Goal: Information Seeking & Learning: Check status

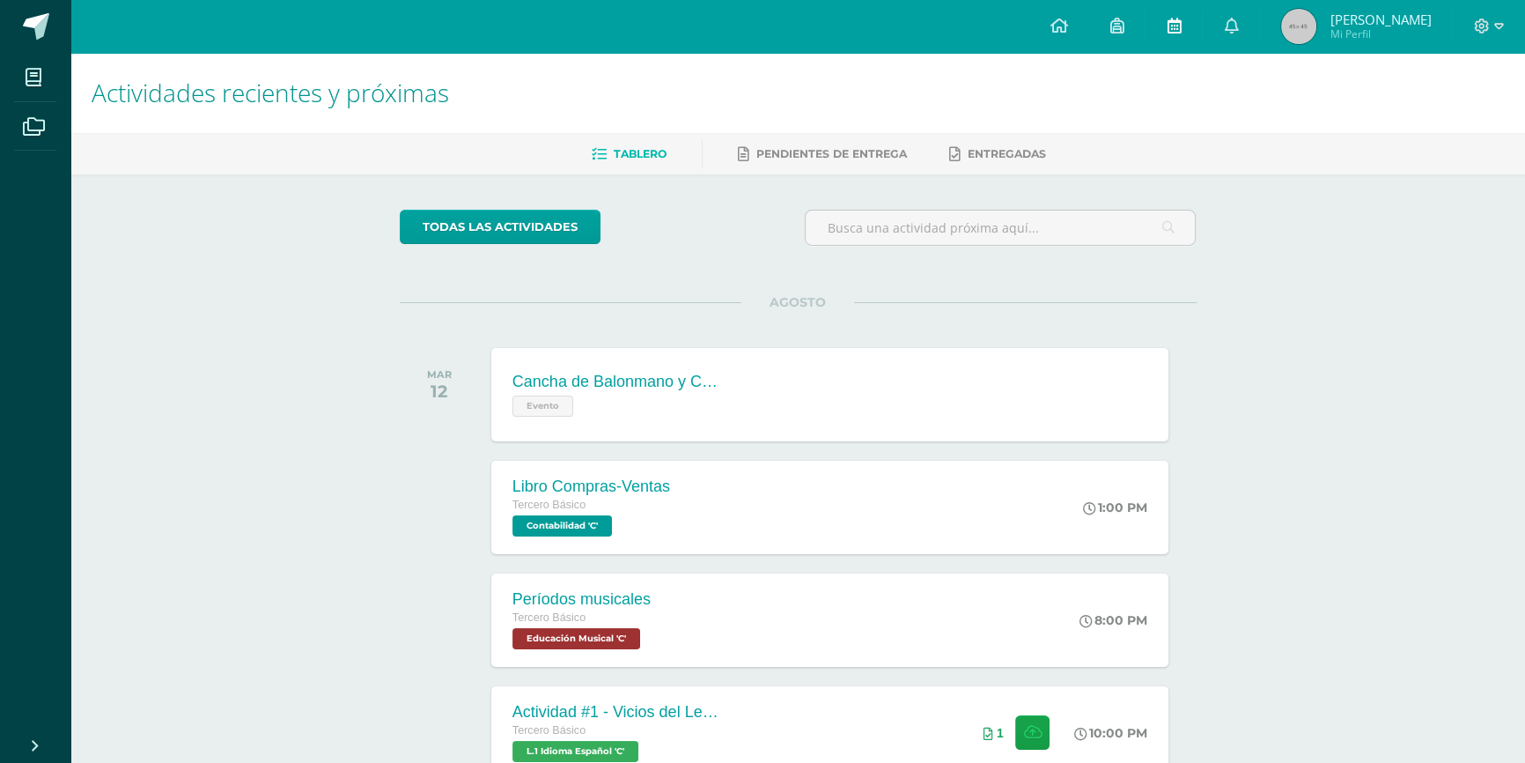
click at [1201, 18] on link at bounding box center [1174, 26] width 56 height 53
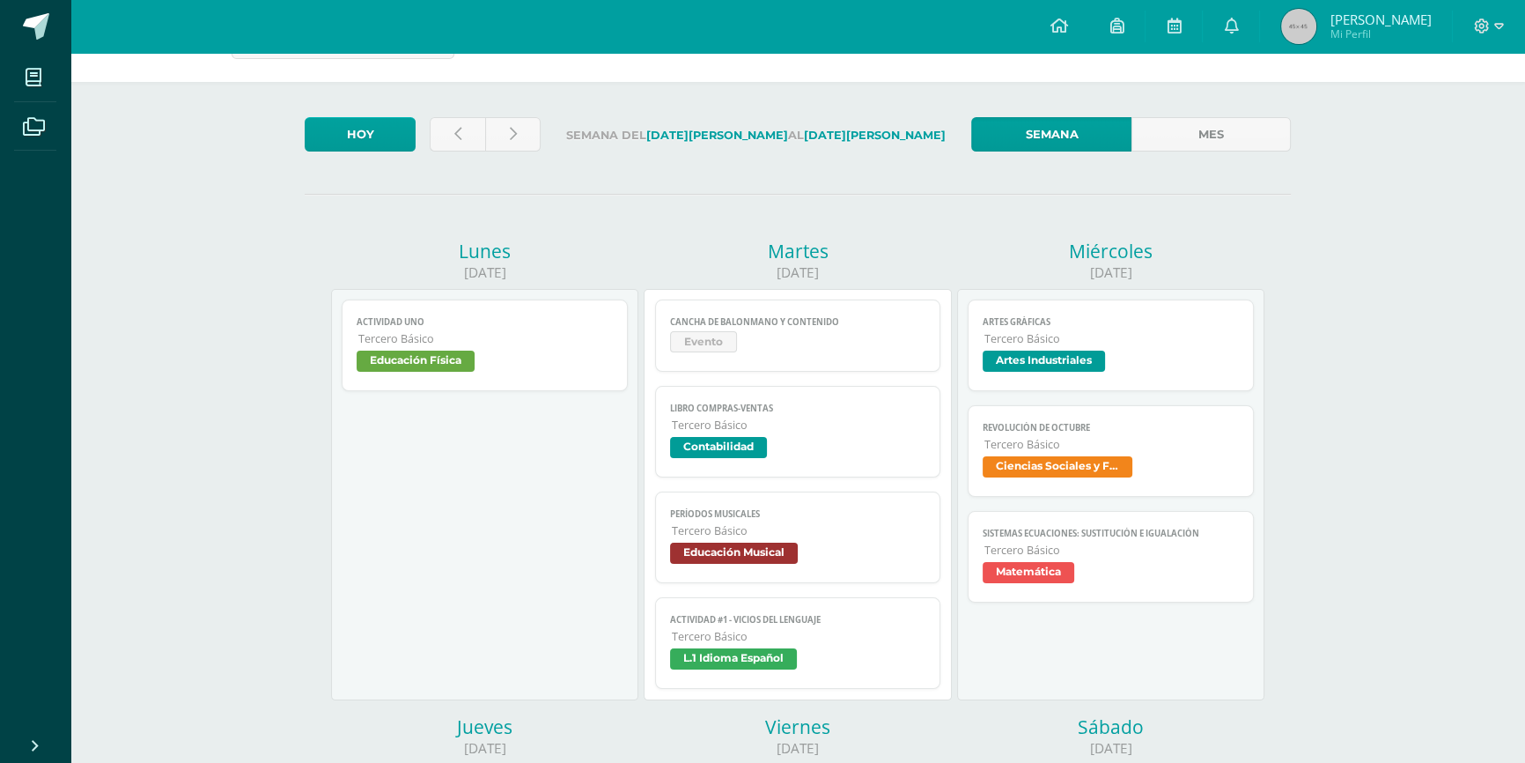
scroll to position [79, 0]
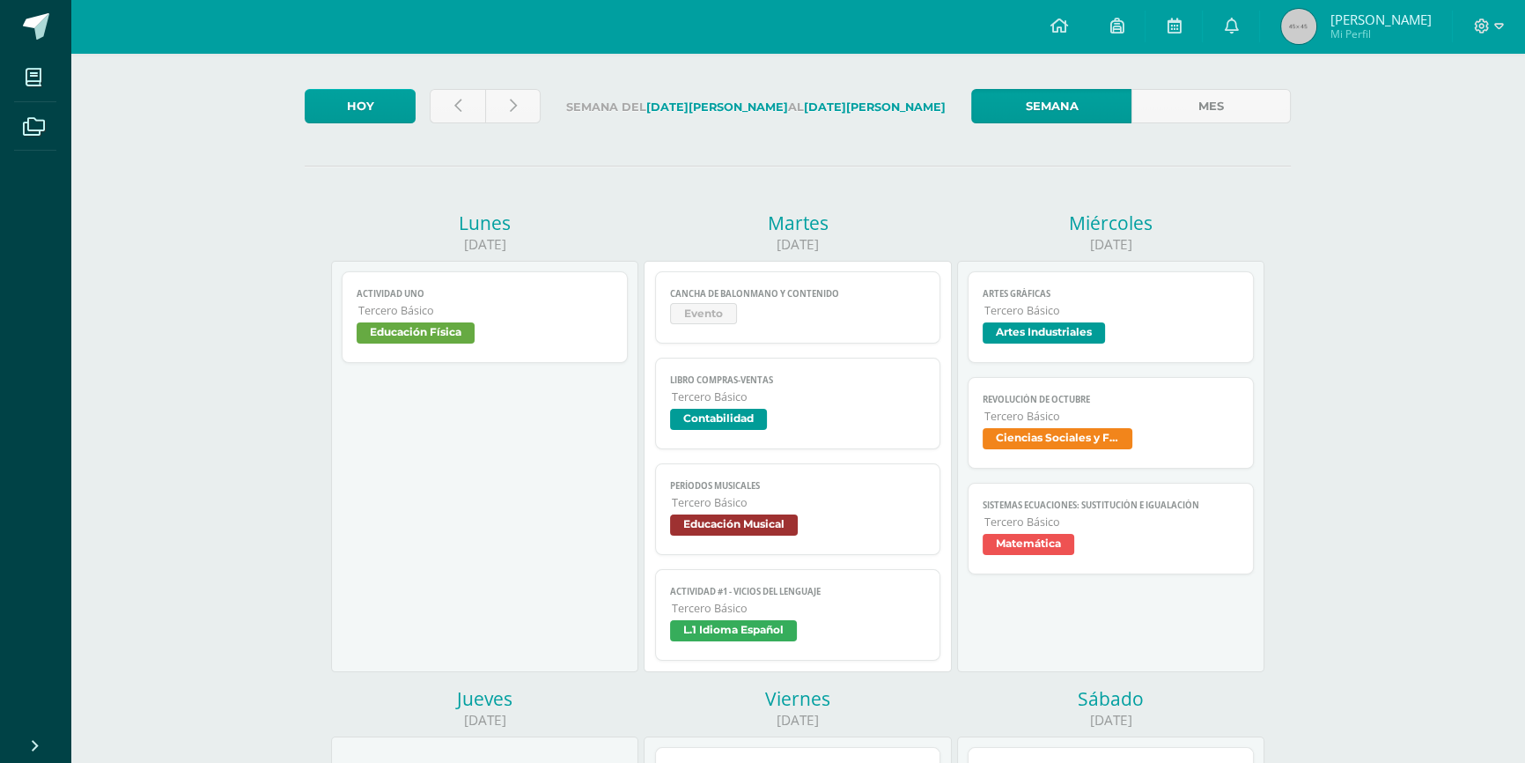
click at [1036, 329] on span "Artes Industriales" at bounding box center [1044, 332] width 122 height 21
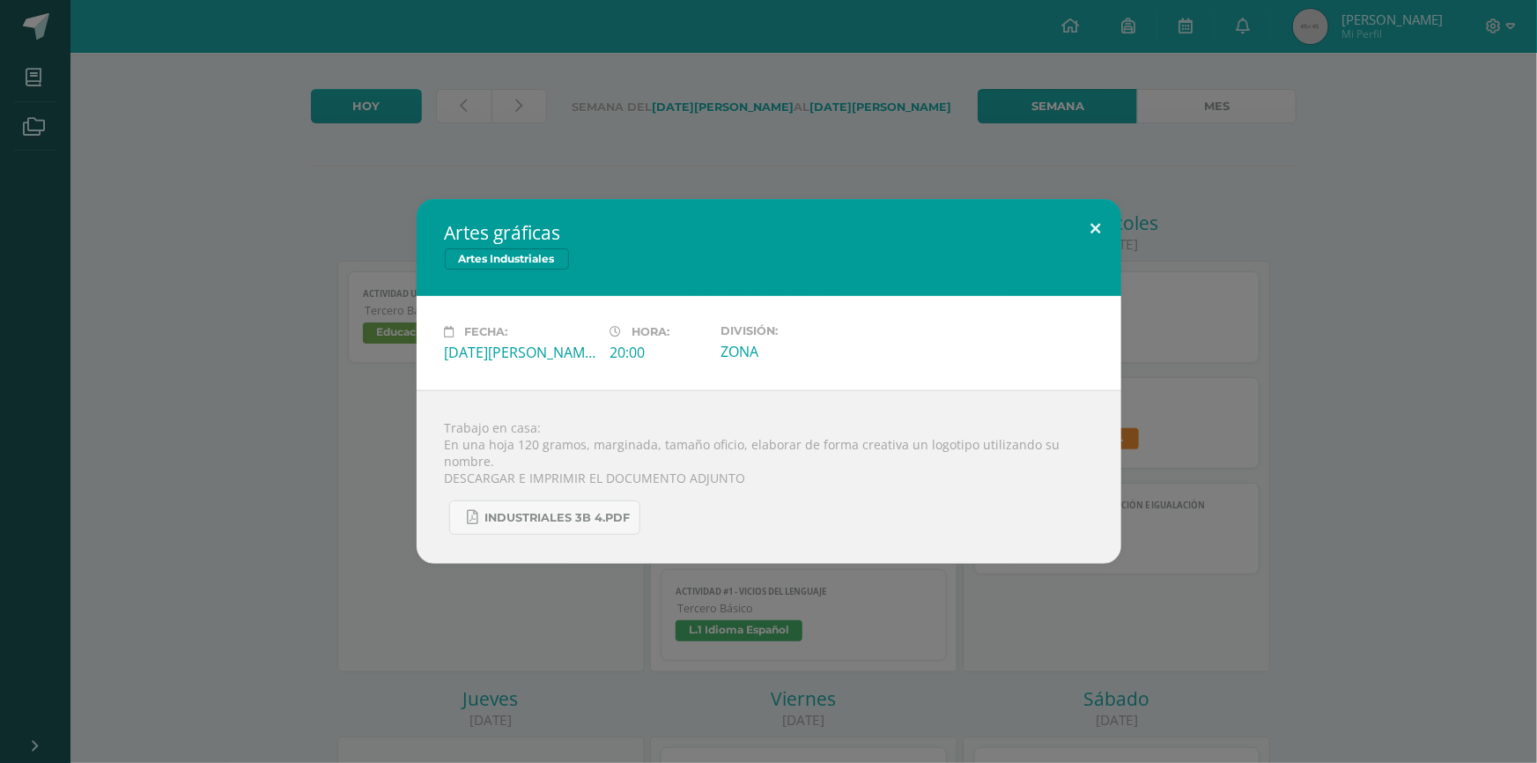
click at [1092, 228] on button at bounding box center [1096, 229] width 50 height 60
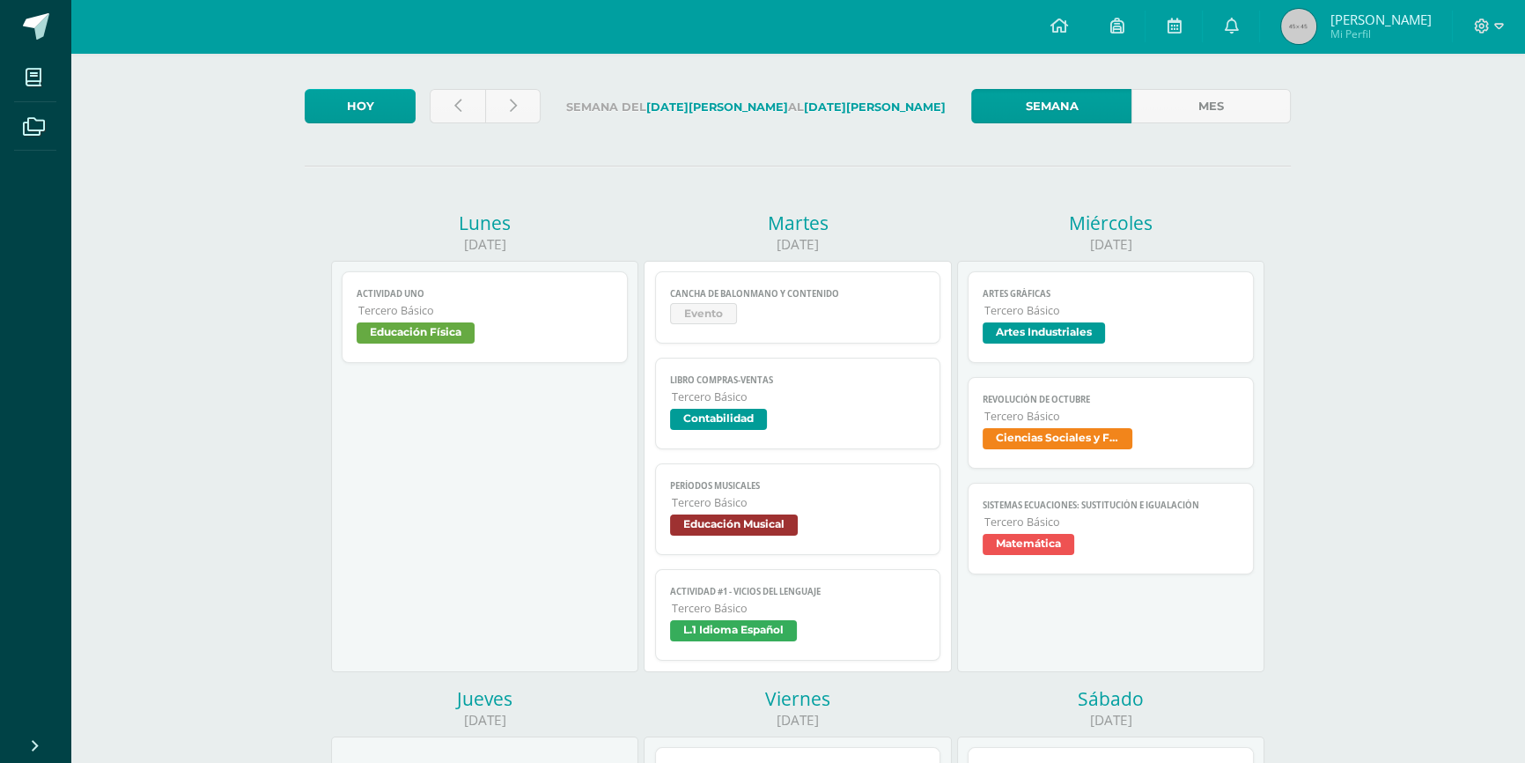
click at [1063, 439] on span "Ciencias Sociales y Formación Ciudadana" at bounding box center [1058, 438] width 150 height 21
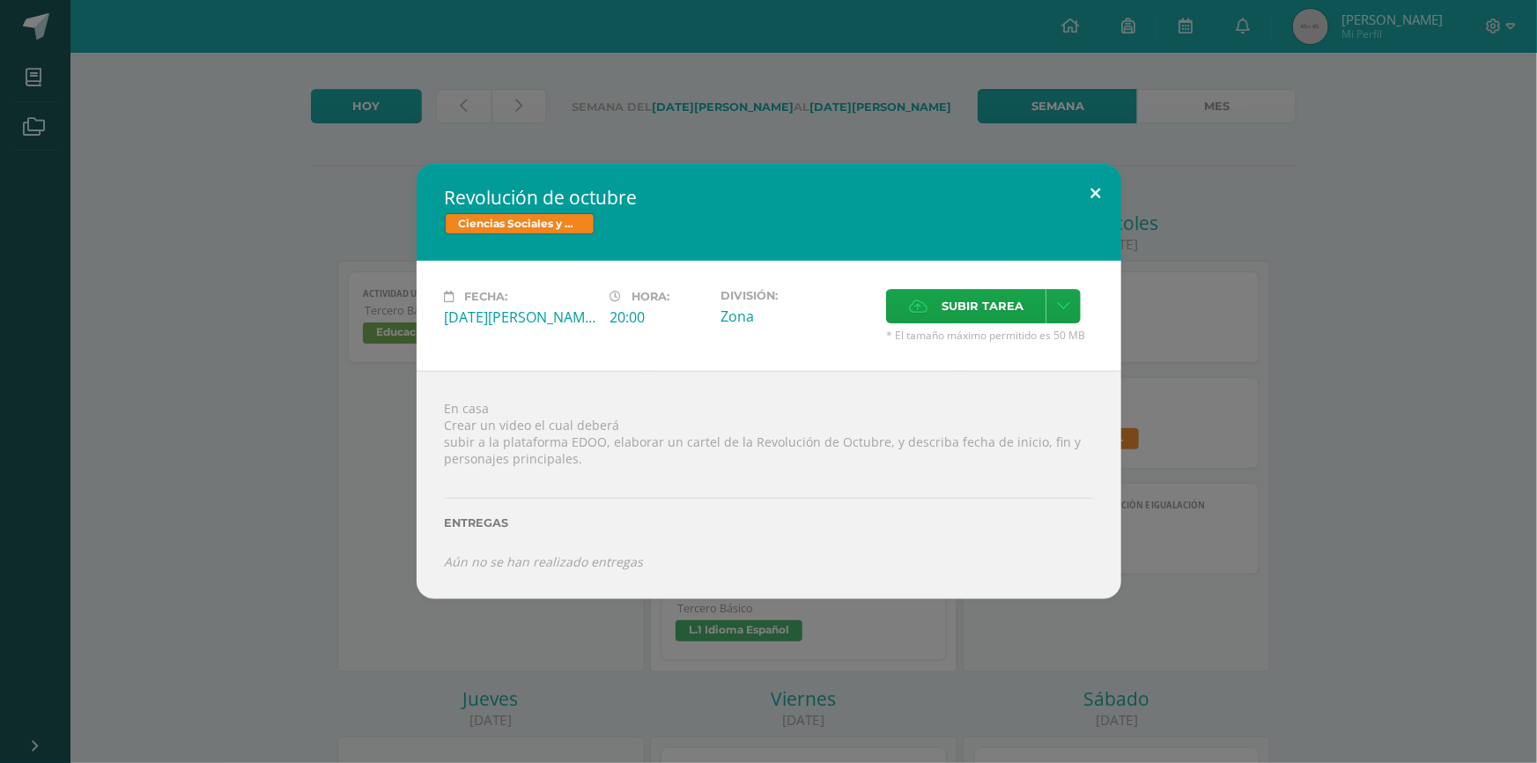
click at [1092, 185] on button at bounding box center [1096, 194] width 50 height 60
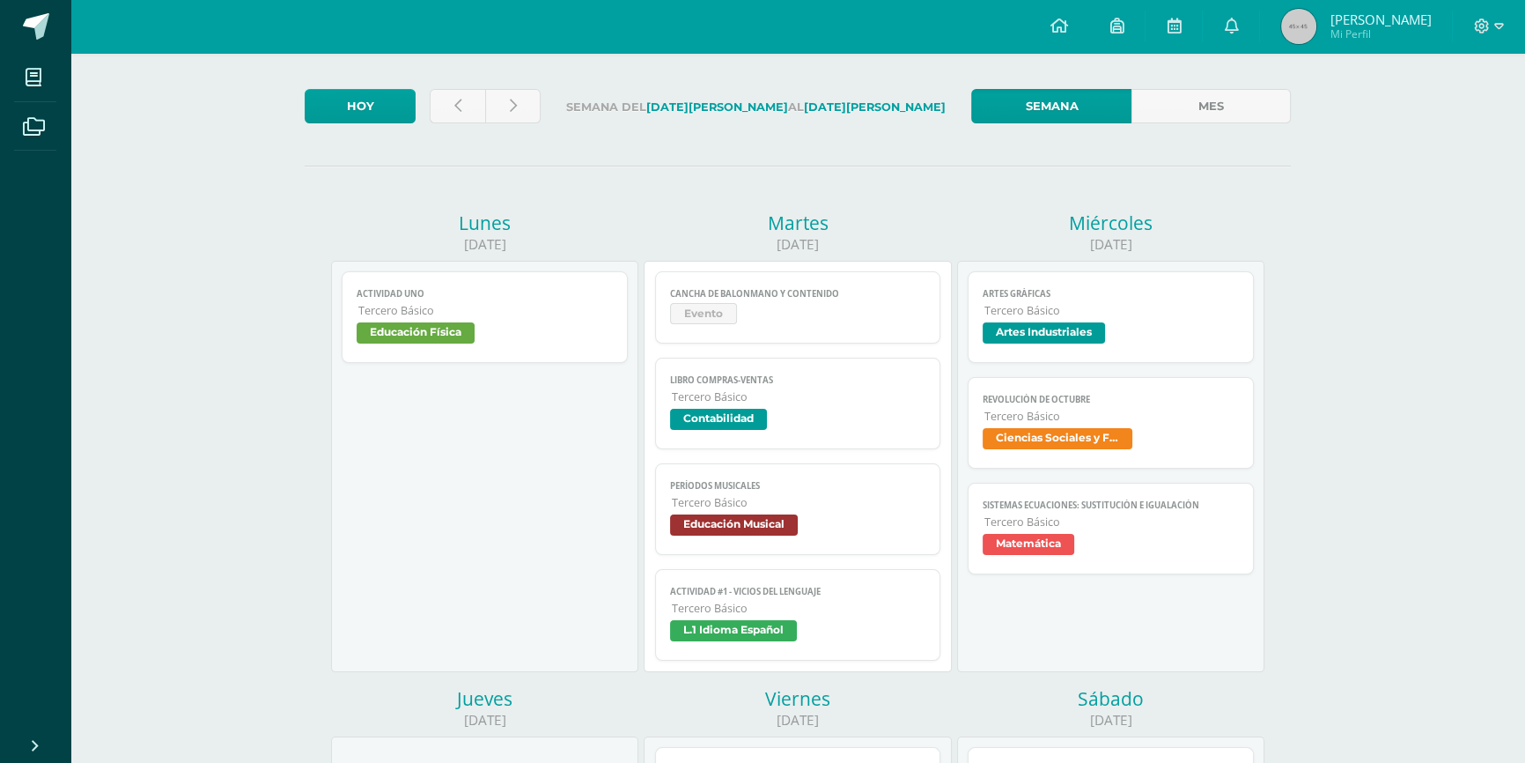
click at [1057, 550] on span "Matemática" at bounding box center [1029, 544] width 92 height 21
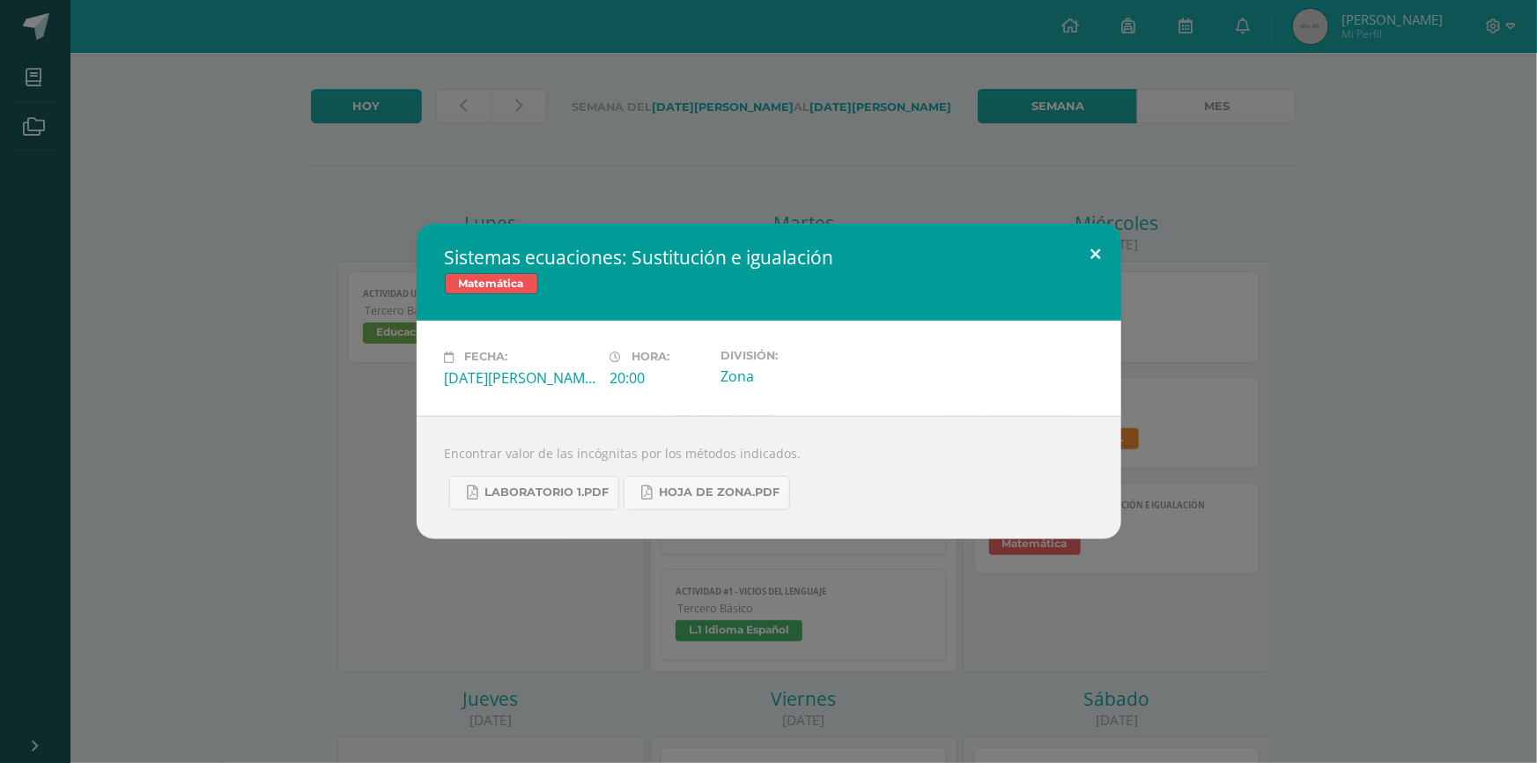
click at [1096, 248] on button at bounding box center [1096, 254] width 50 height 60
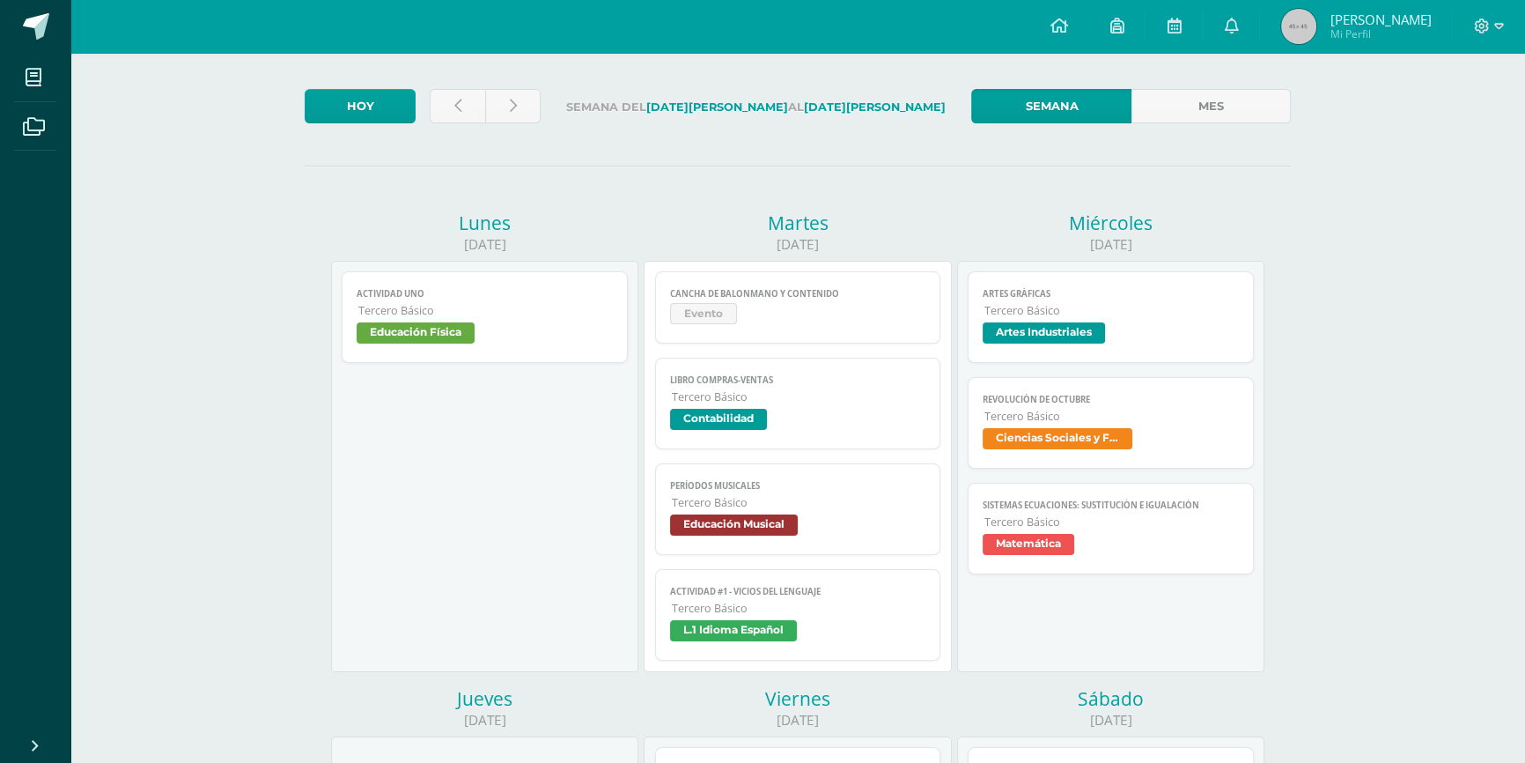
click at [1047, 346] on span "Artes Industriales" at bounding box center [1111, 335] width 256 height 26
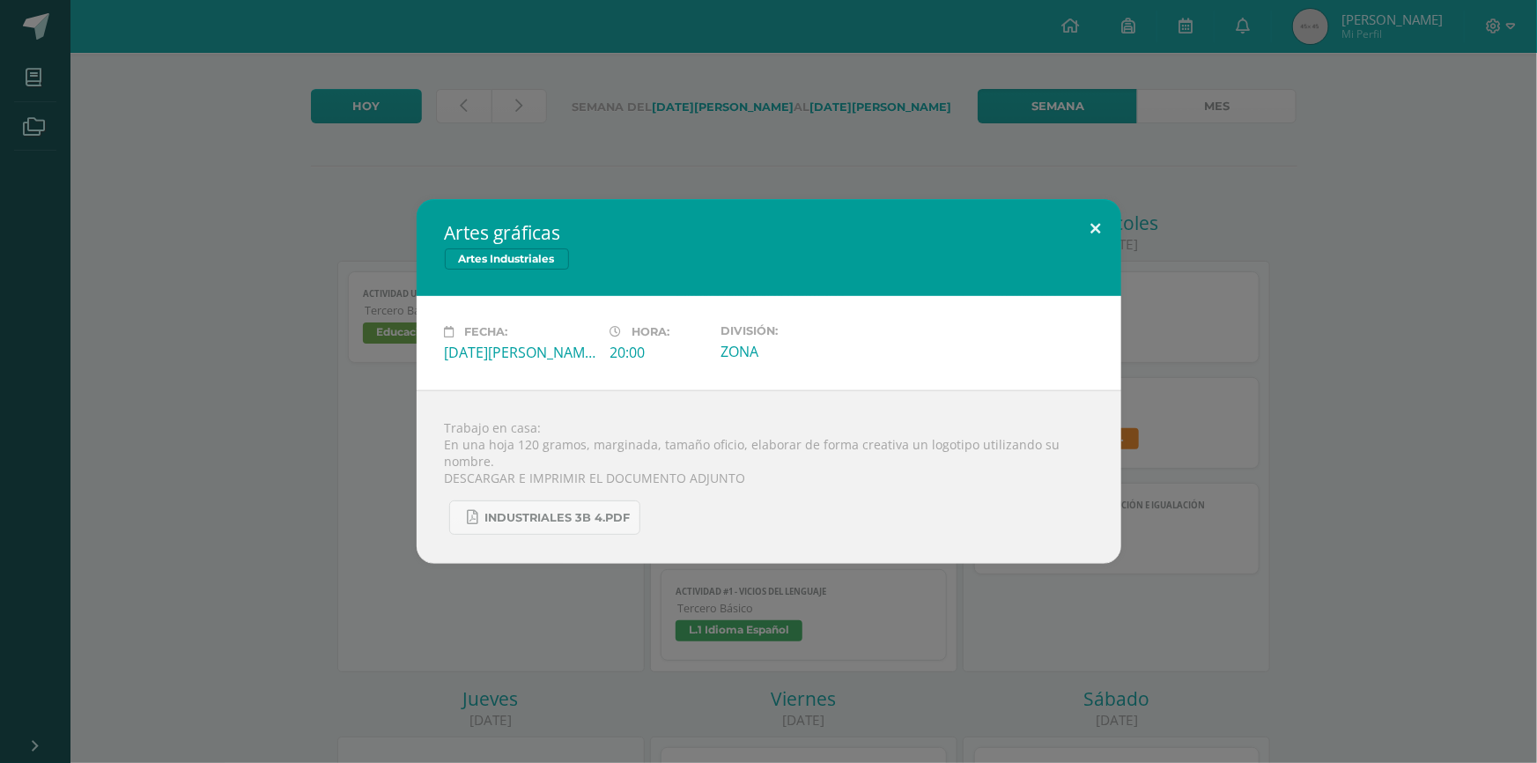
click at [1096, 232] on button at bounding box center [1096, 229] width 50 height 60
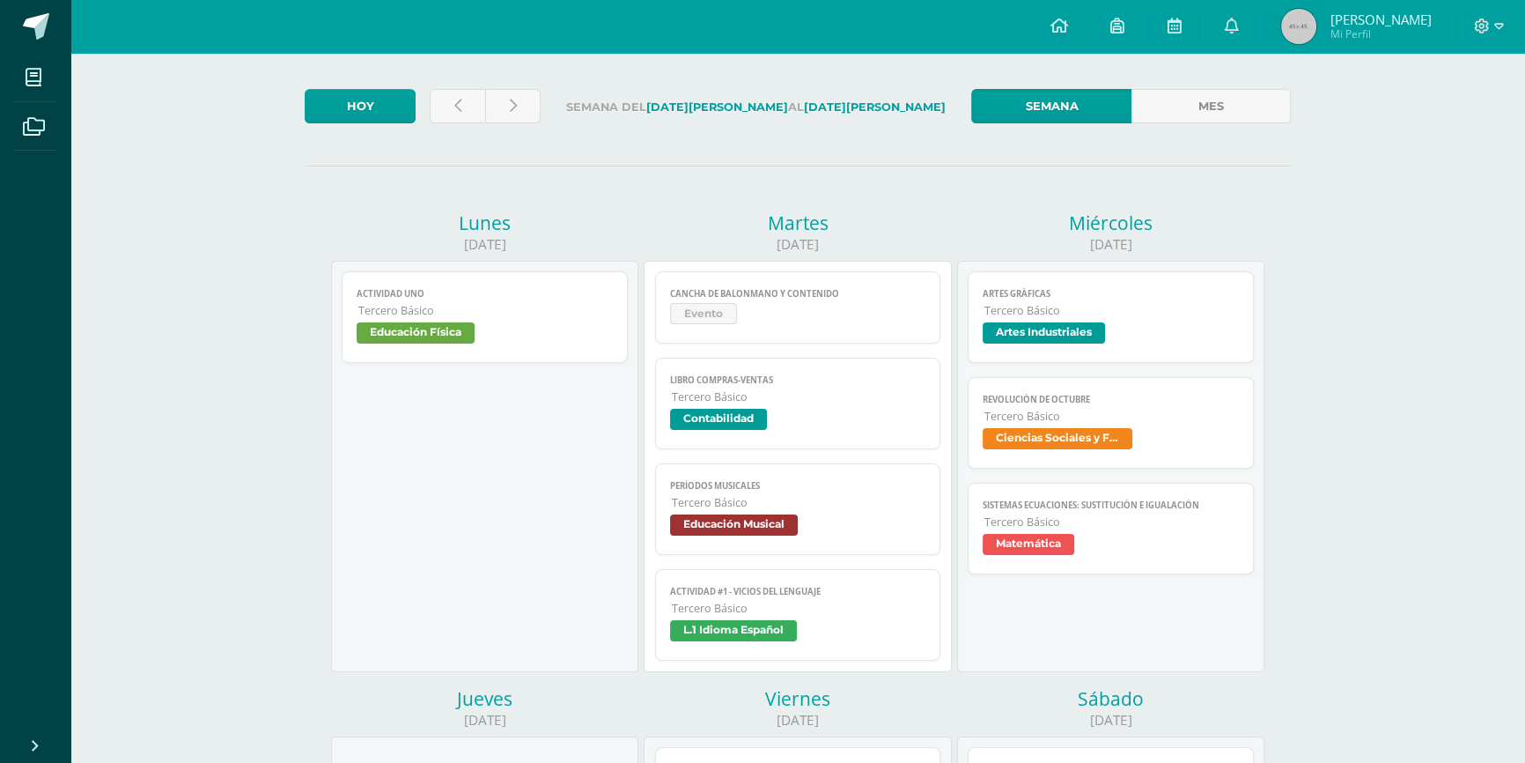
click at [1020, 430] on span "Ciencias Sociales y Formación Ciudadana" at bounding box center [1058, 438] width 150 height 21
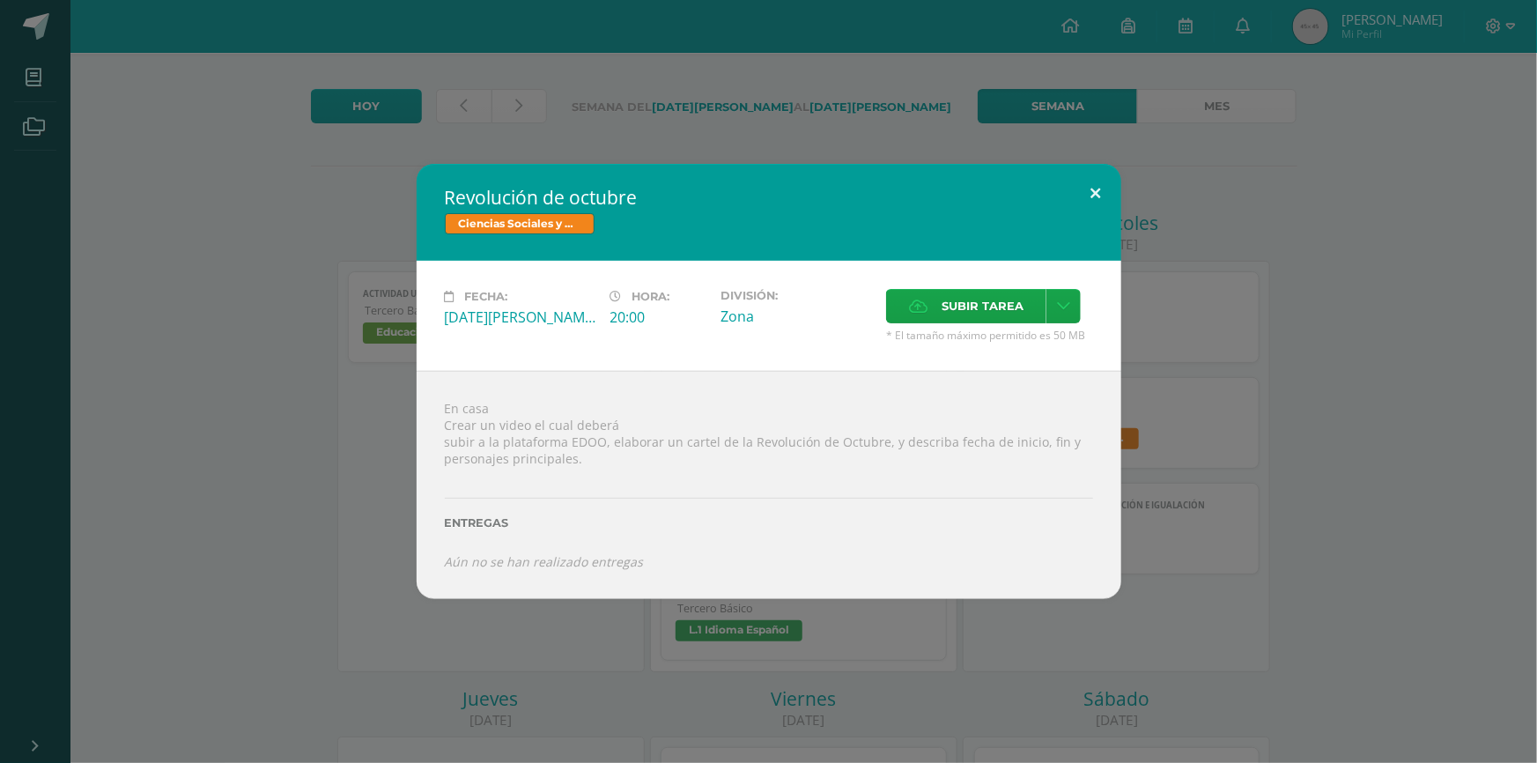
click at [1082, 197] on button at bounding box center [1096, 194] width 50 height 60
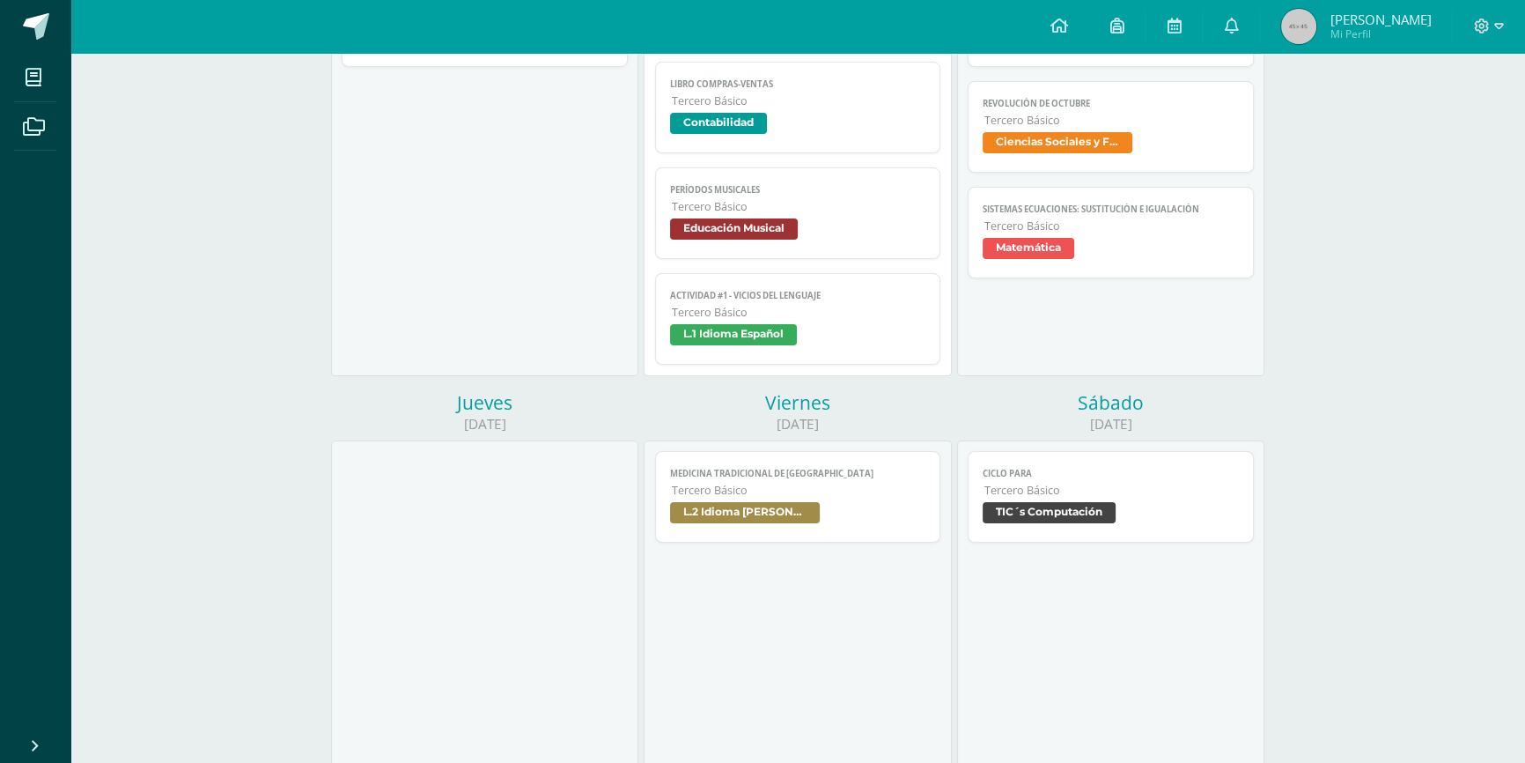
scroll to position [400, 0]
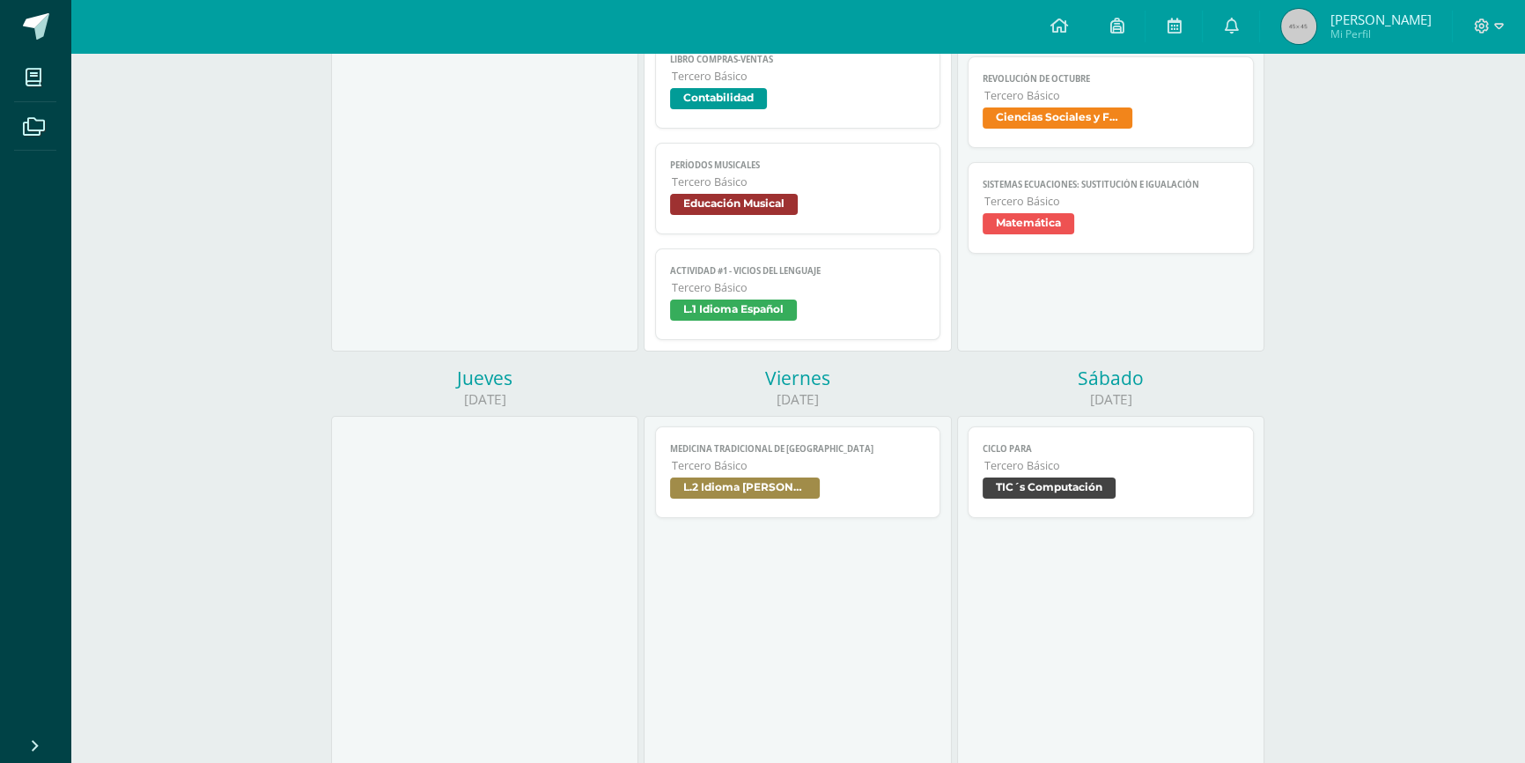
click at [719, 484] on span "L.2 Idioma [PERSON_NAME]" at bounding box center [745, 487] width 150 height 21
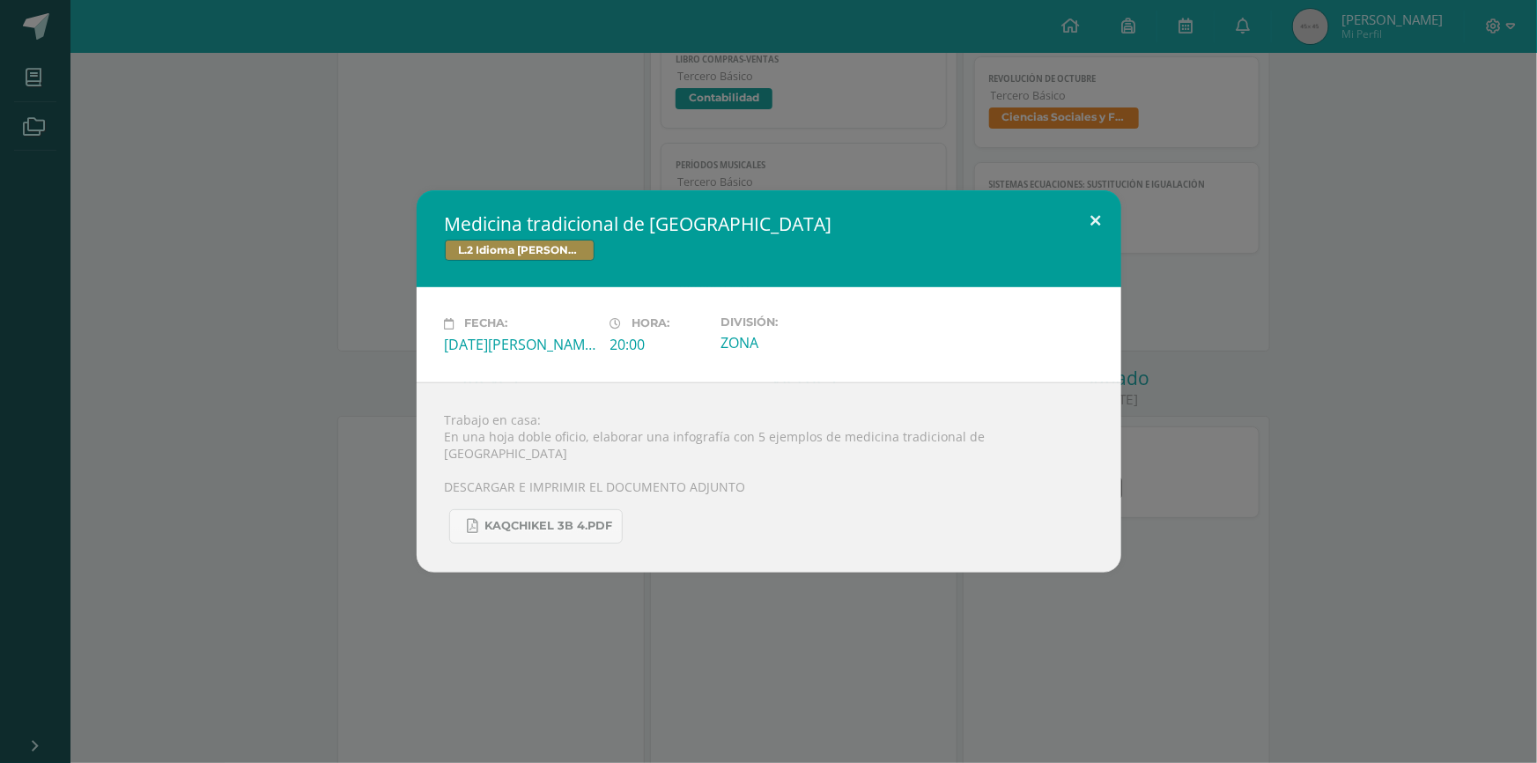
click at [1088, 233] on button at bounding box center [1096, 220] width 50 height 60
